Goal: Task Accomplishment & Management: Use online tool/utility

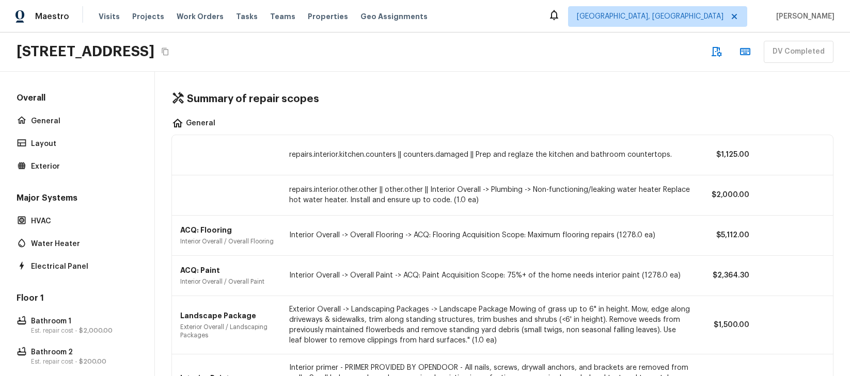
scroll to position [211, 0]
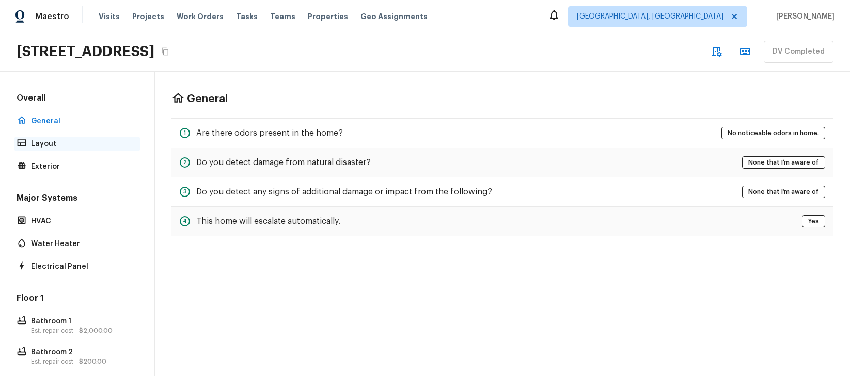
click at [68, 151] on div "Layout" at bounding box center [76, 144] width 125 height 14
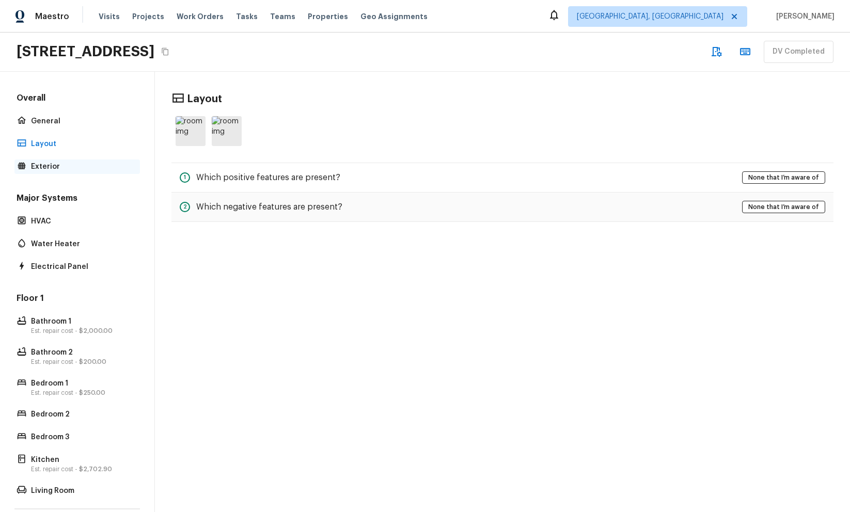
click at [67, 167] on p "Exterior" at bounding box center [82, 167] width 103 height 10
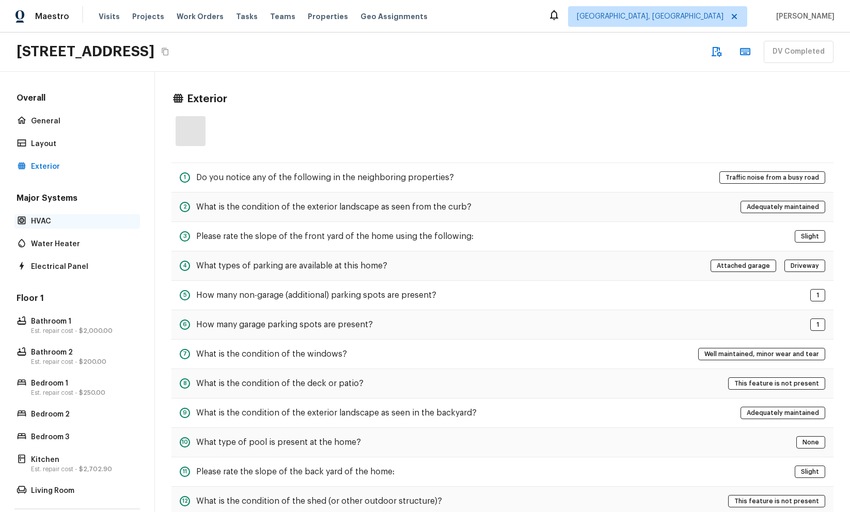
click at [58, 220] on p "HVAC" at bounding box center [82, 221] width 103 height 10
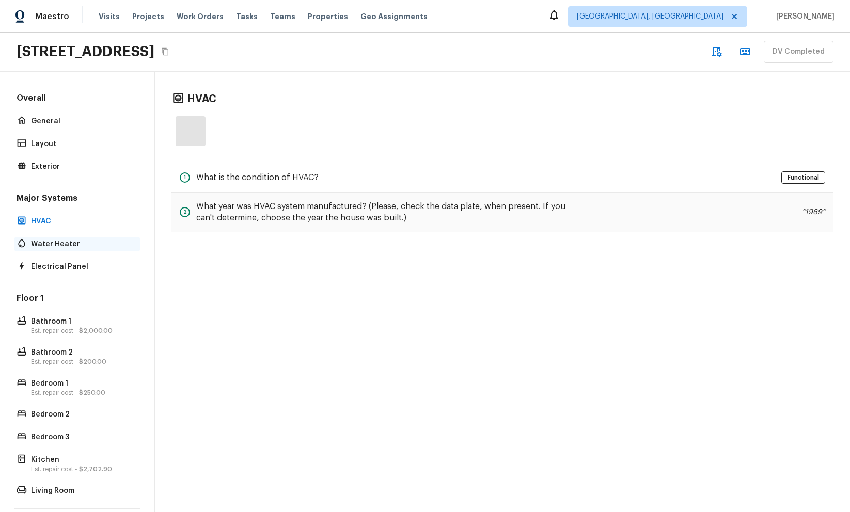
click at [60, 238] on div "Water Heater" at bounding box center [76, 244] width 125 height 14
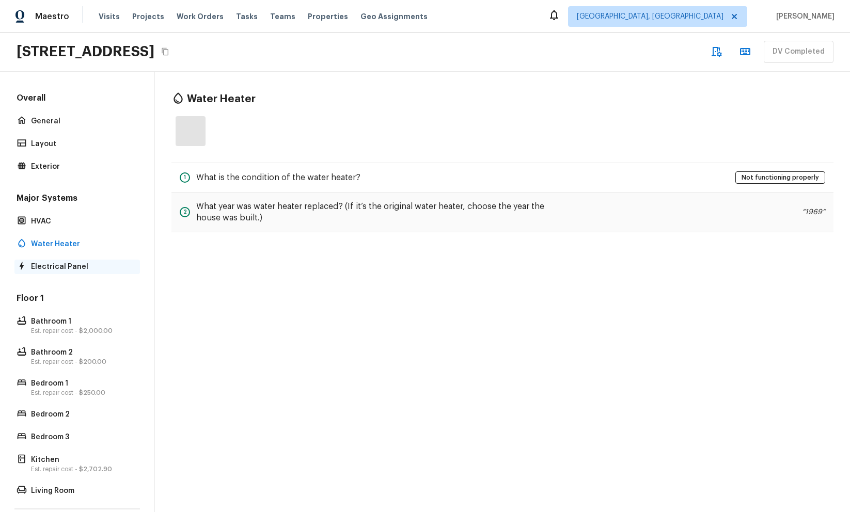
click at [61, 269] on p "Electrical Panel" at bounding box center [82, 267] width 103 height 10
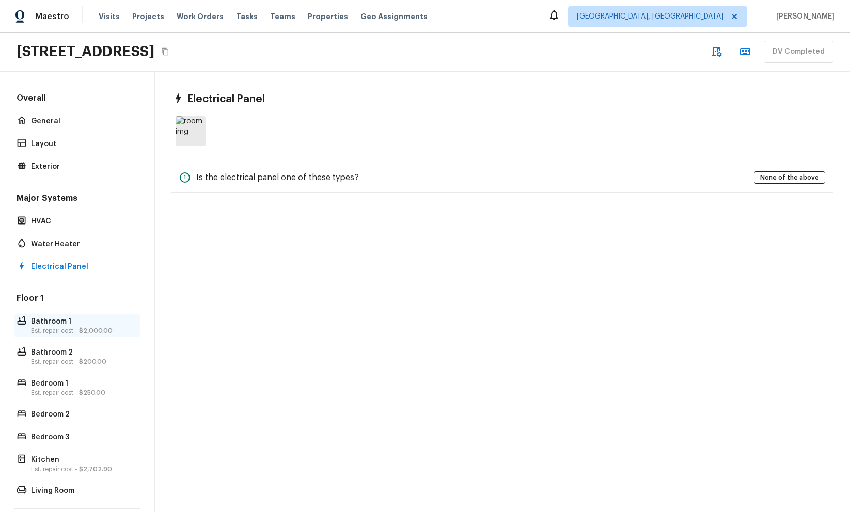
click at [59, 327] on p "Est. repair cost - $2,000.00" at bounding box center [82, 331] width 103 height 8
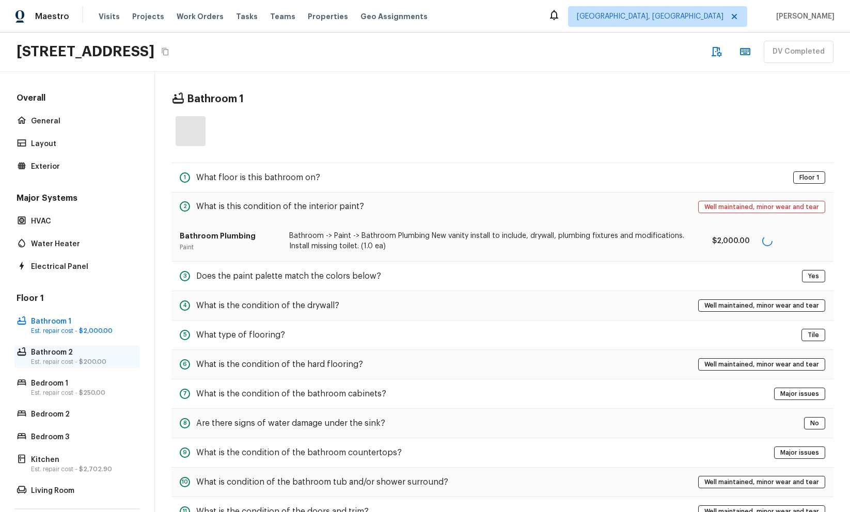
click at [59, 352] on p "Bathroom 2" at bounding box center [82, 352] width 103 height 10
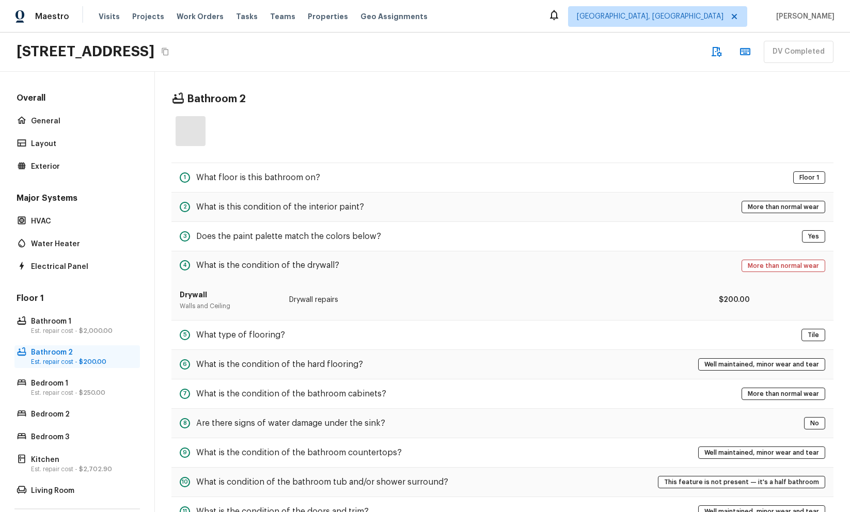
scroll to position [75, 0]
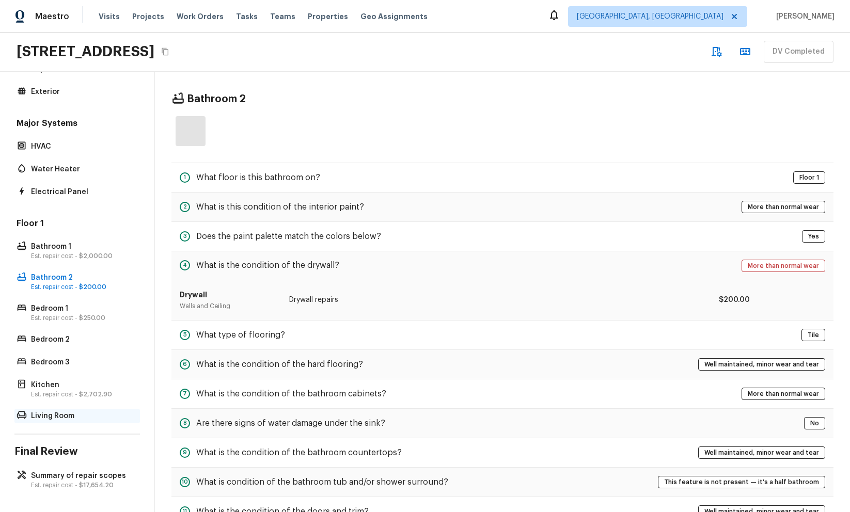
click at [53, 376] on div "Living Room" at bounding box center [76, 416] width 125 height 14
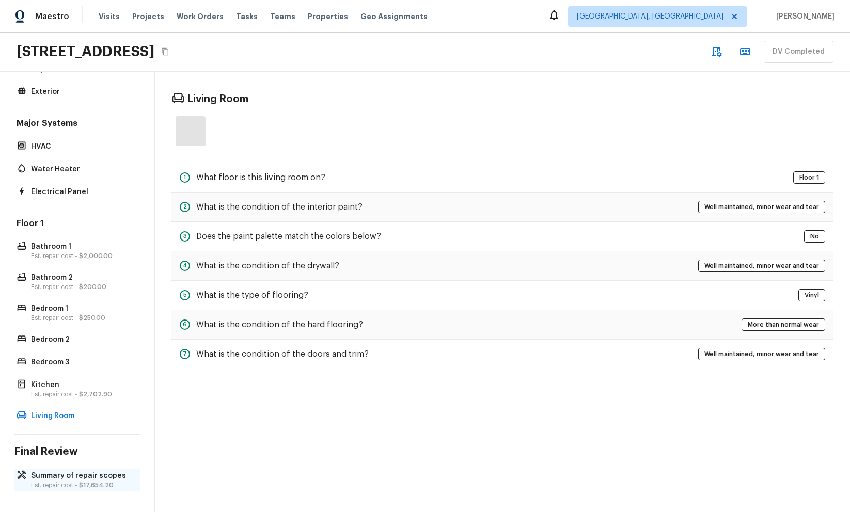
click at [53, 376] on p "Est. repair cost - $17,654.20" at bounding box center [82, 485] width 103 height 8
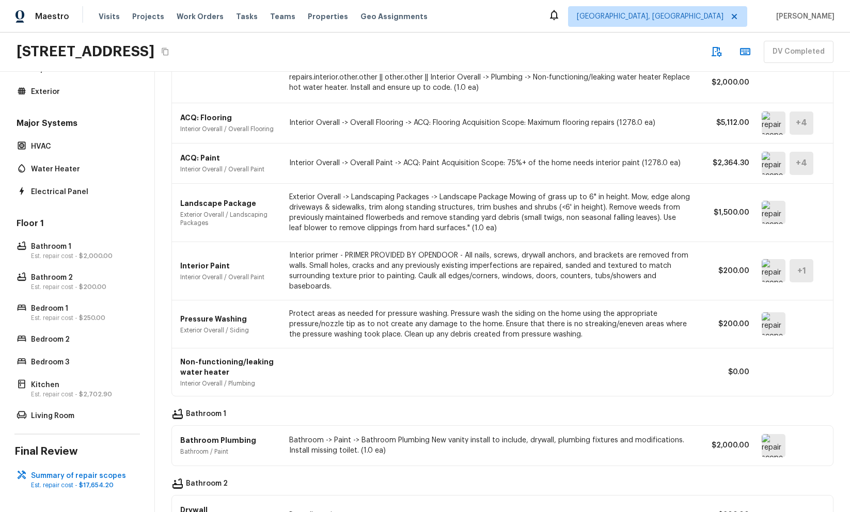
scroll to position [378, 0]
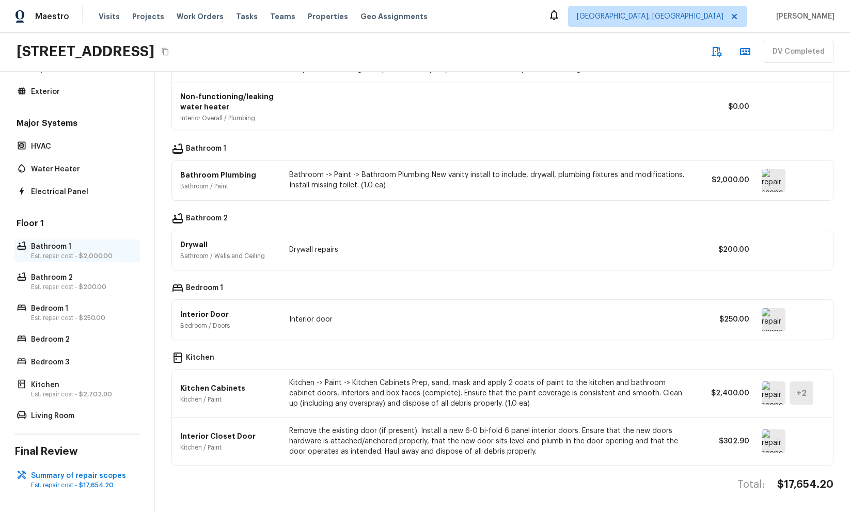
click at [103, 246] on p "Bathroom 1" at bounding box center [82, 247] width 103 height 10
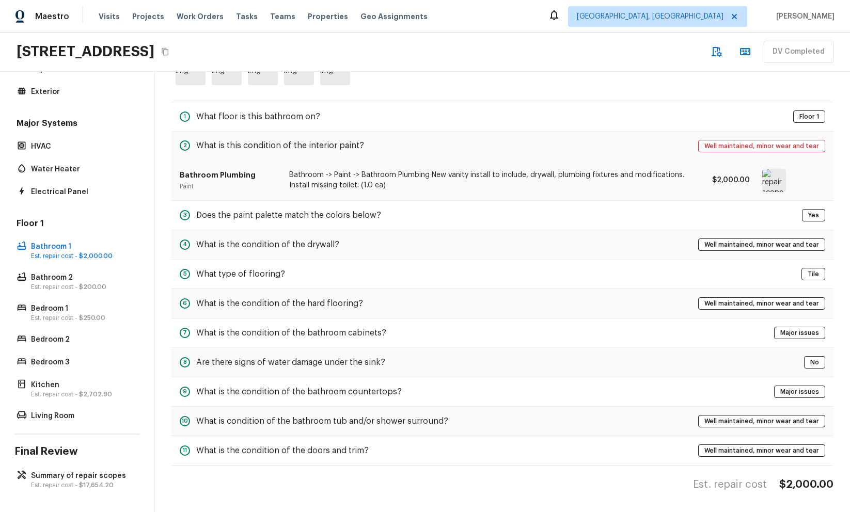
scroll to position [0, 0]
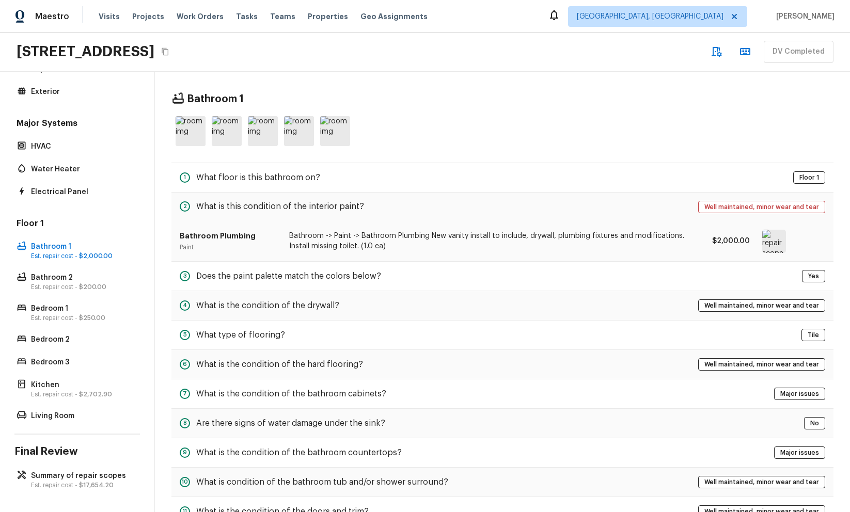
click at [260, 173] on h5 "What floor is this bathroom on?" at bounding box center [258, 177] width 124 height 11
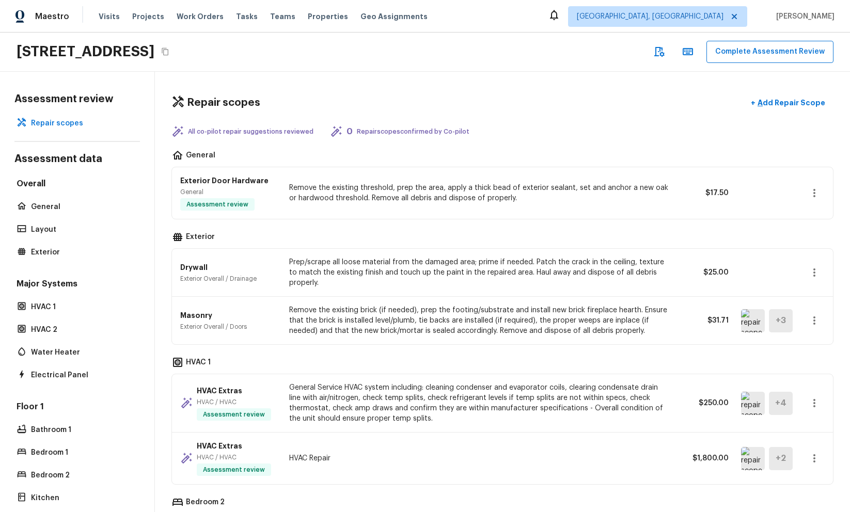
scroll to position [597, 0]
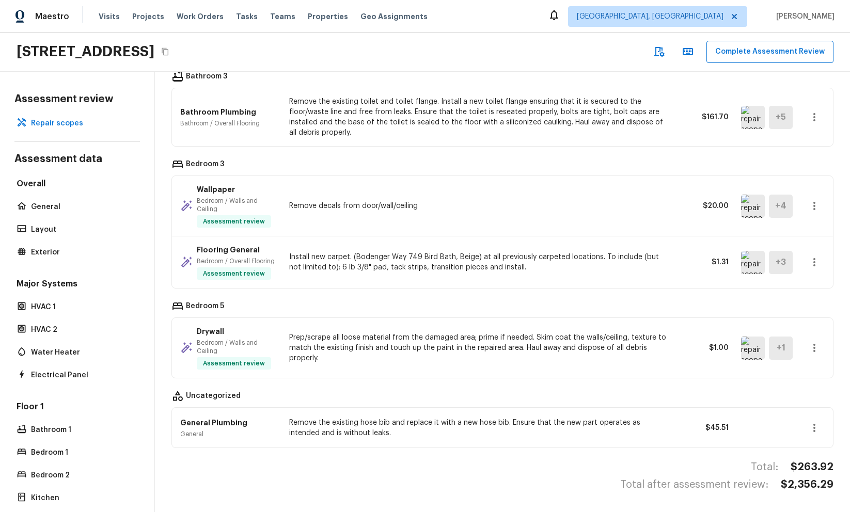
click at [331, 60] on div "[STREET_ADDRESS] Complete Assessment Review" at bounding box center [425, 52] width 850 height 39
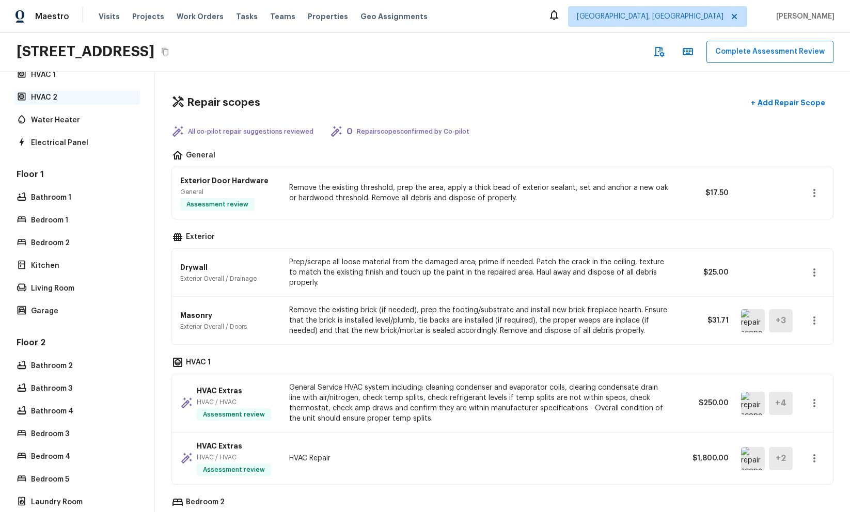
scroll to position [273, 0]
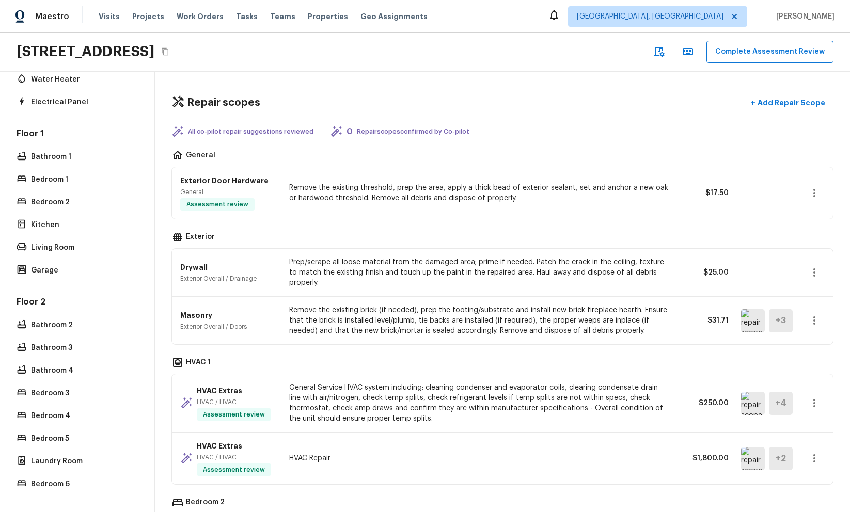
click at [83, 328] on p "Bathroom 2" at bounding box center [82, 325] width 103 height 10
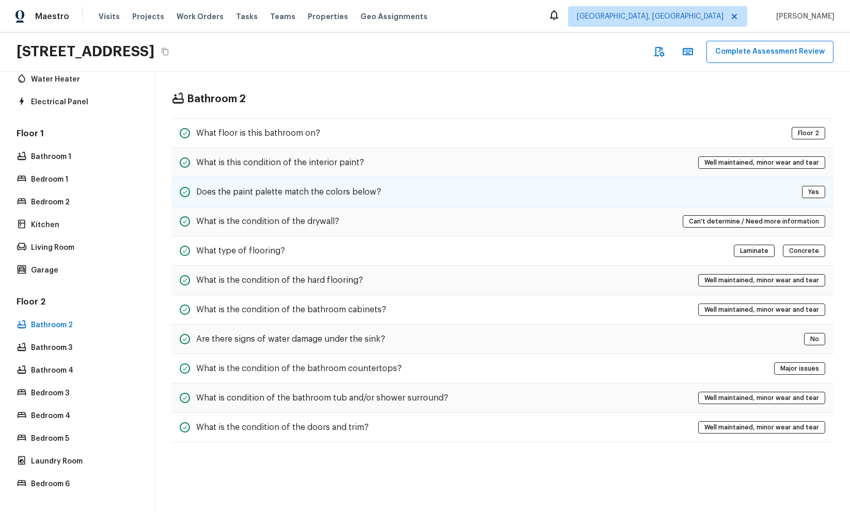
click at [281, 187] on h5 "Does the paint palette match the colors below?" at bounding box center [288, 191] width 185 height 11
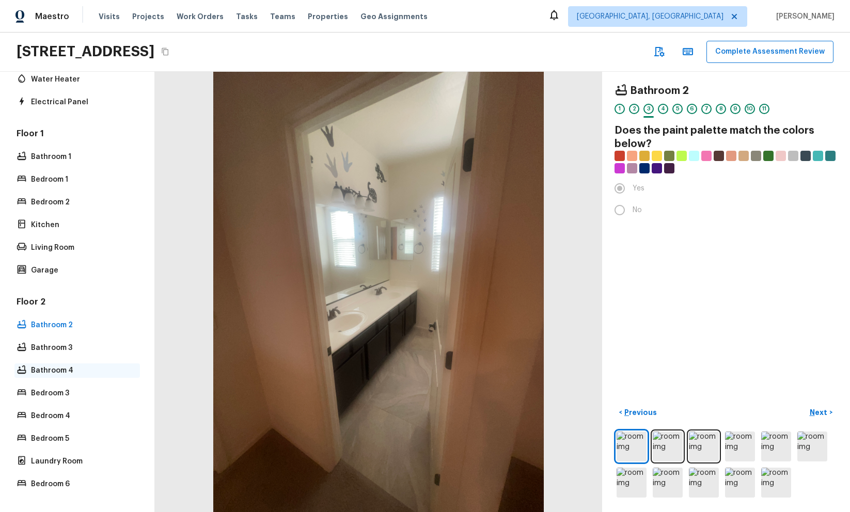
click at [48, 368] on p "Bathroom 4" at bounding box center [82, 370] width 103 height 10
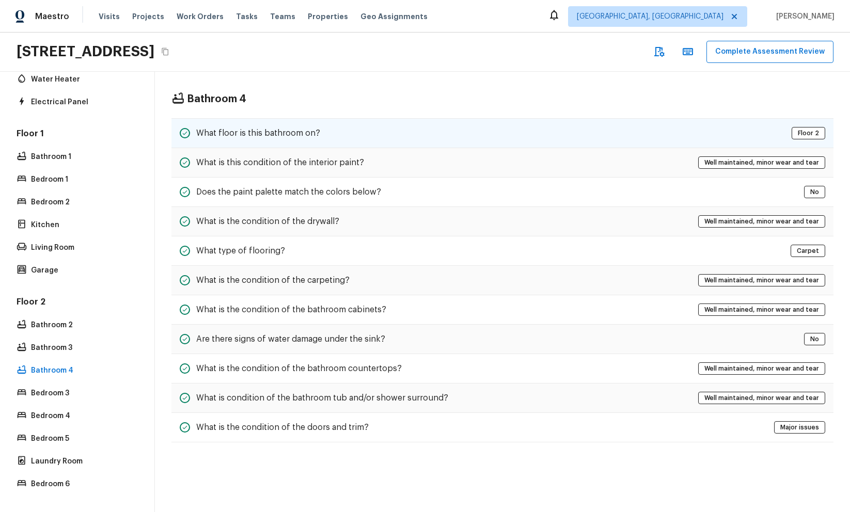
click at [360, 136] on div "What floor is this bathroom on? Floor 2" at bounding box center [502, 133] width 662 height 30
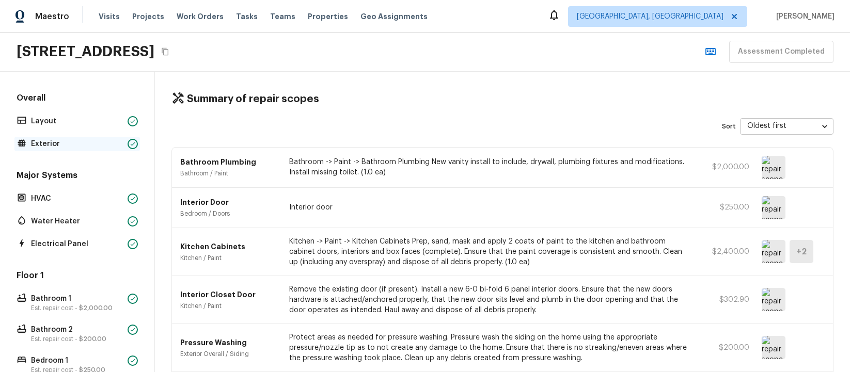
scroll to position [412, 0]
click at [763, 129] on body "Maestro Visits Projects Work Orders Tasks Teams Properties Geo Assignments Albu…" at bounding box center [425, 186] width 850 height 372
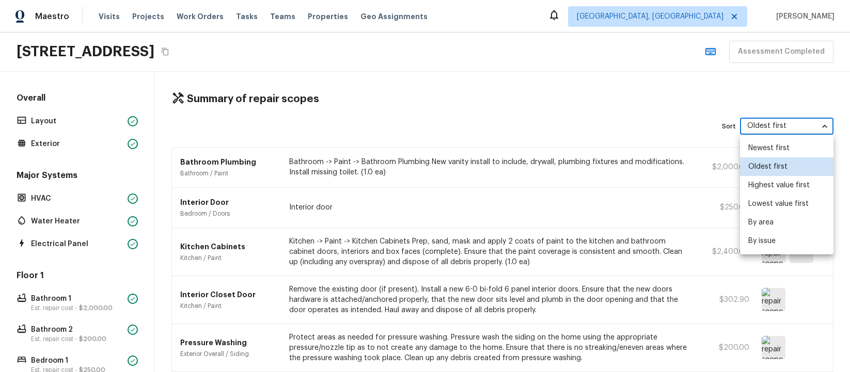
click at [760, 147] on li "Newest first" at bounding box center [786, 148] width 93 height 19
type input "newestFirst"
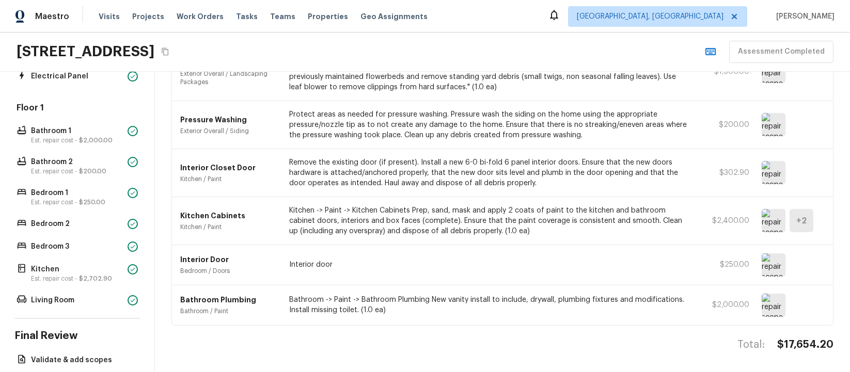
scroll to position [217, 0]
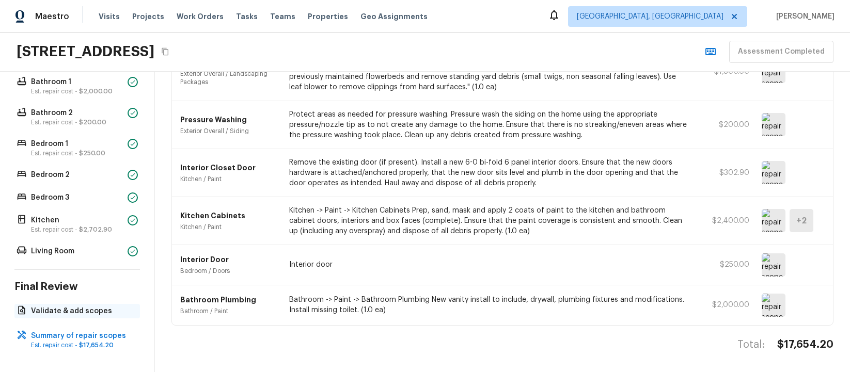
click at [87, 313] on p "Validate & add scopes" at bounding box center [82, 311] width 103 height 10
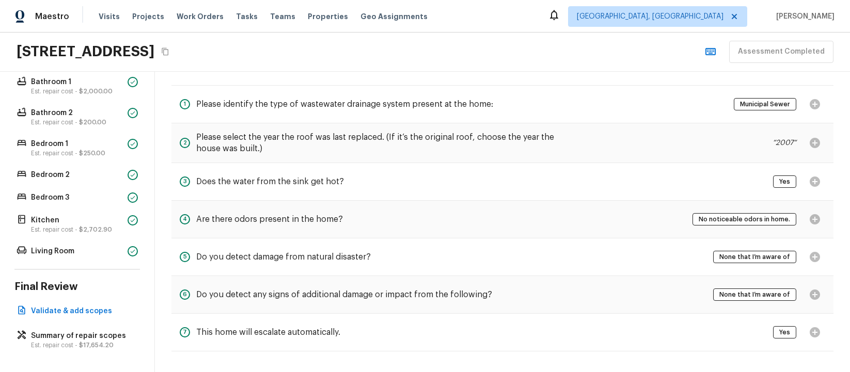
scroll to position [0, 0]
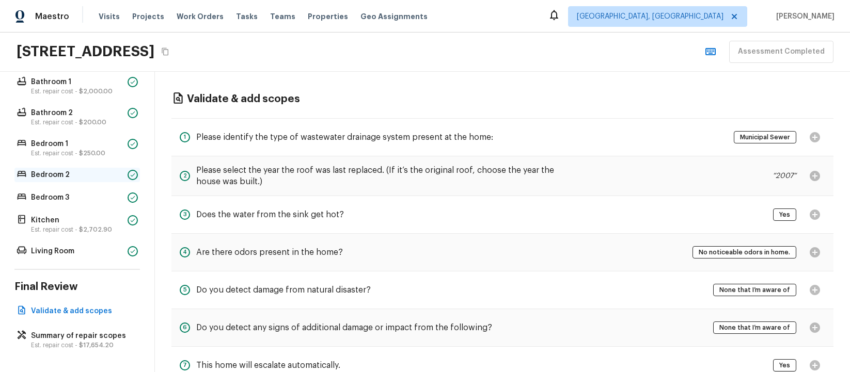
click at [108, 181] on div "Bedroom 2" at bounding box center [76, 175] width 125 height 14
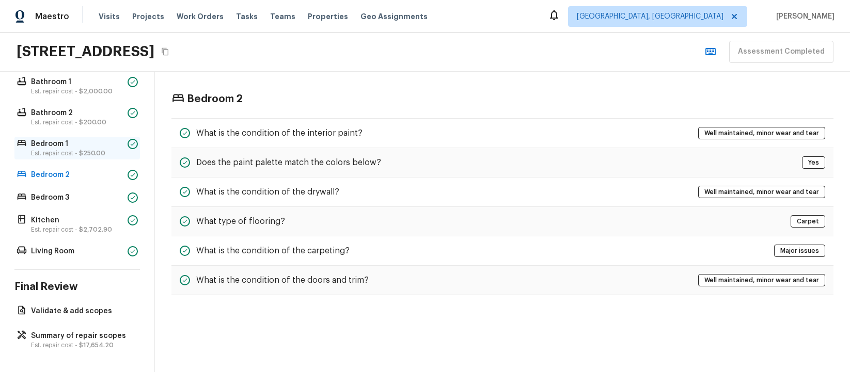
click at [93, 145] on p "Bedroom 1" at bounding box center [77, 144] width 92 height 10
